Goal: Transaction & Acquisition: Purchase product/service

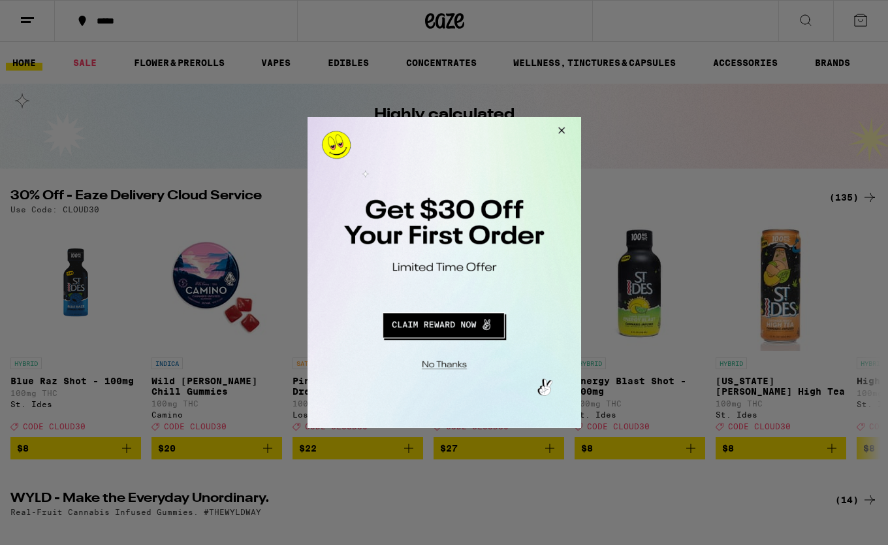
click at [770, 26] on div at bounding box center [444, 272] width 888 height 545
click at [572, 133] on button "Close Modal" at bounding box center [558, 132] width 35 height 31
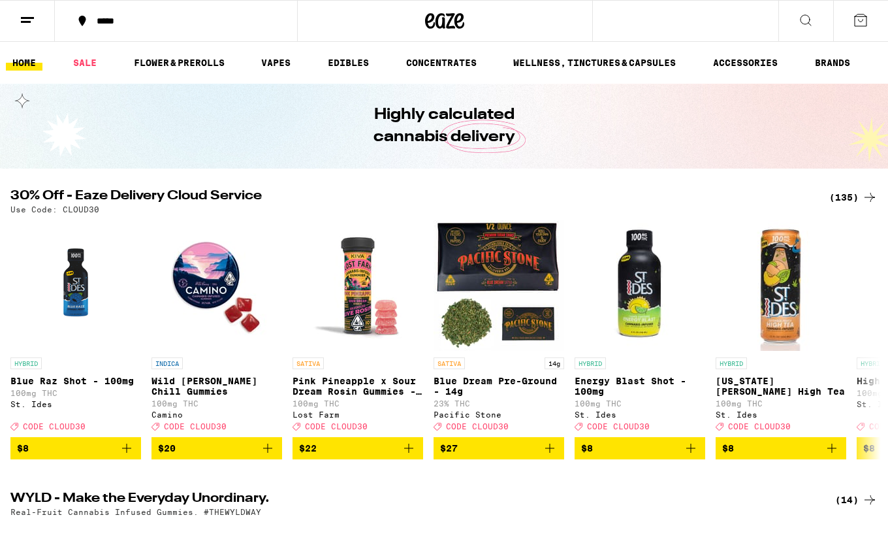
click at [770, 17] on icon at bounding box center [806, 20] width 16 height 16
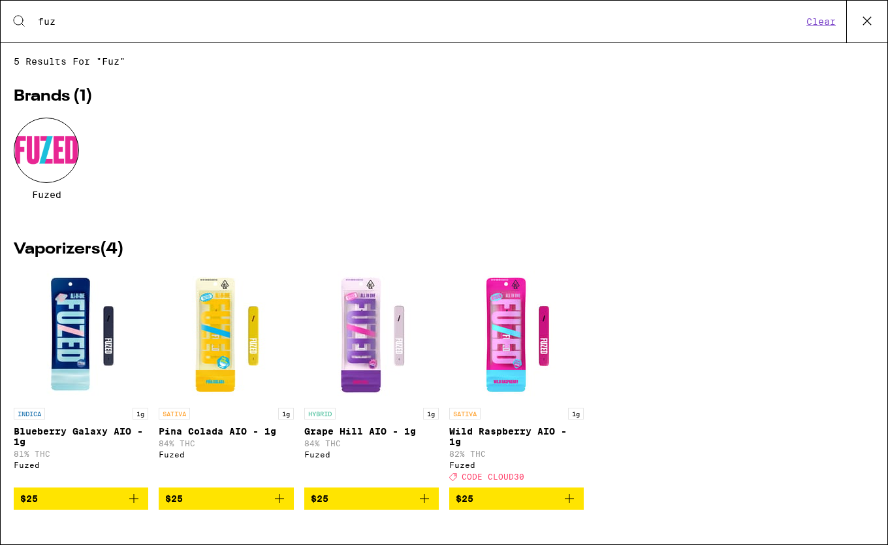
type input "fun"
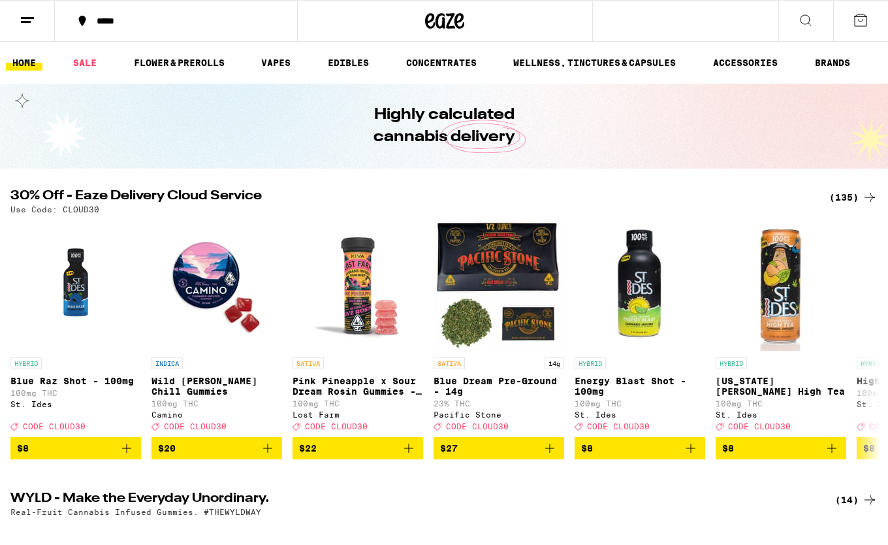
click at [770, 15] on icon at bounding box center [806, 20] width 16 height 16
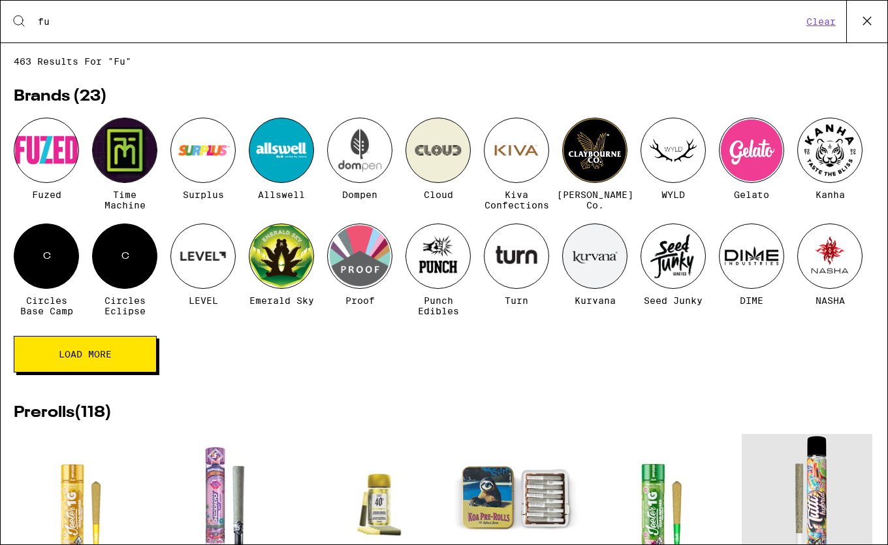
type input "fu"
click at [31, 151] on div at bounding box center [46, 150] width 65 height 65
